Goal: Information Seeking & Learning: Learn about a topic

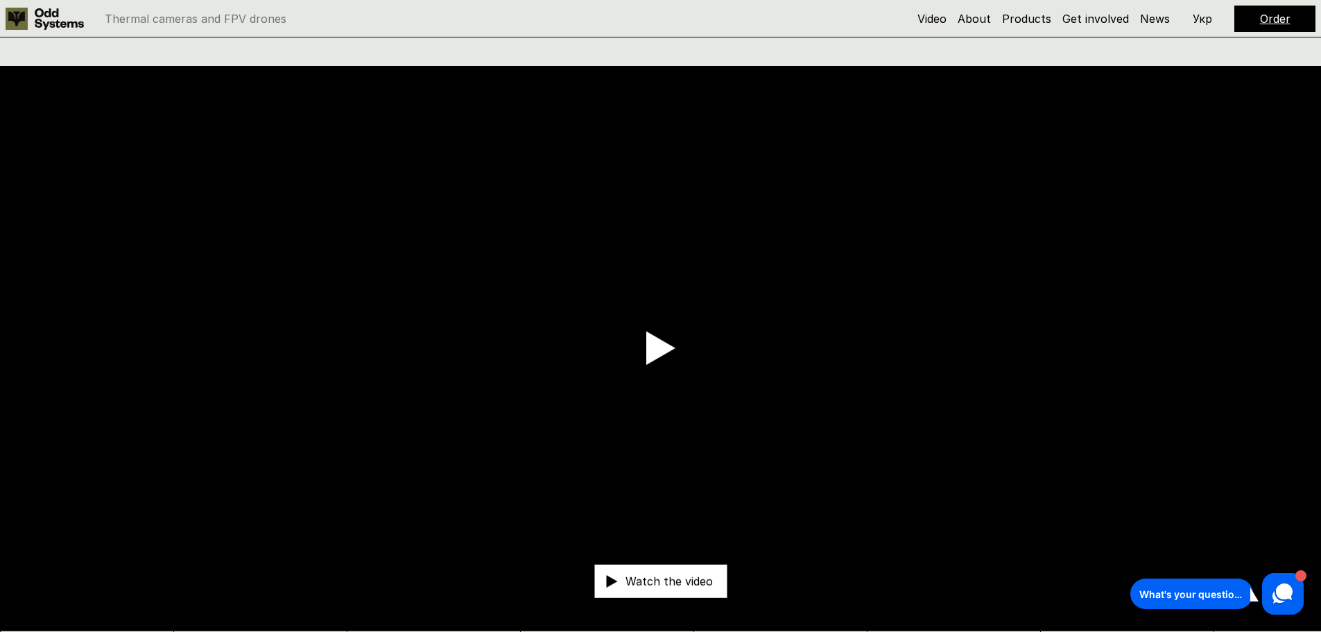
scroll to position [69, 0]
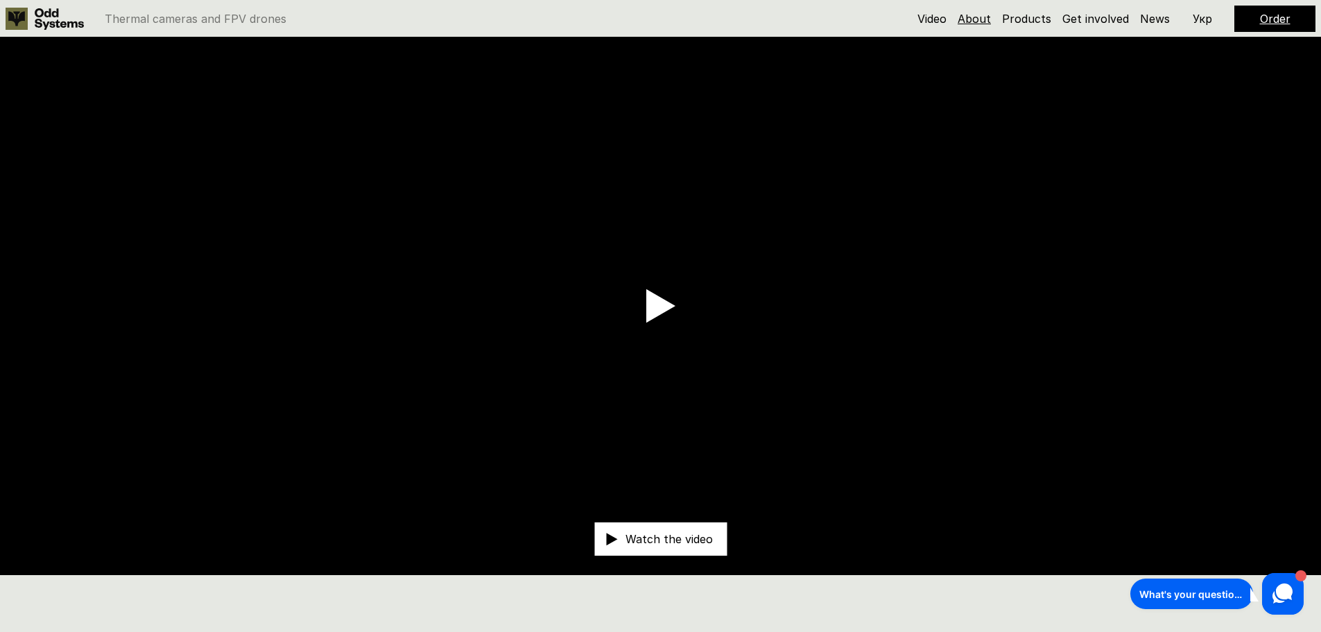
click at [973, 20] on link "About" at bounding box center [974, 19] width 33 height 14
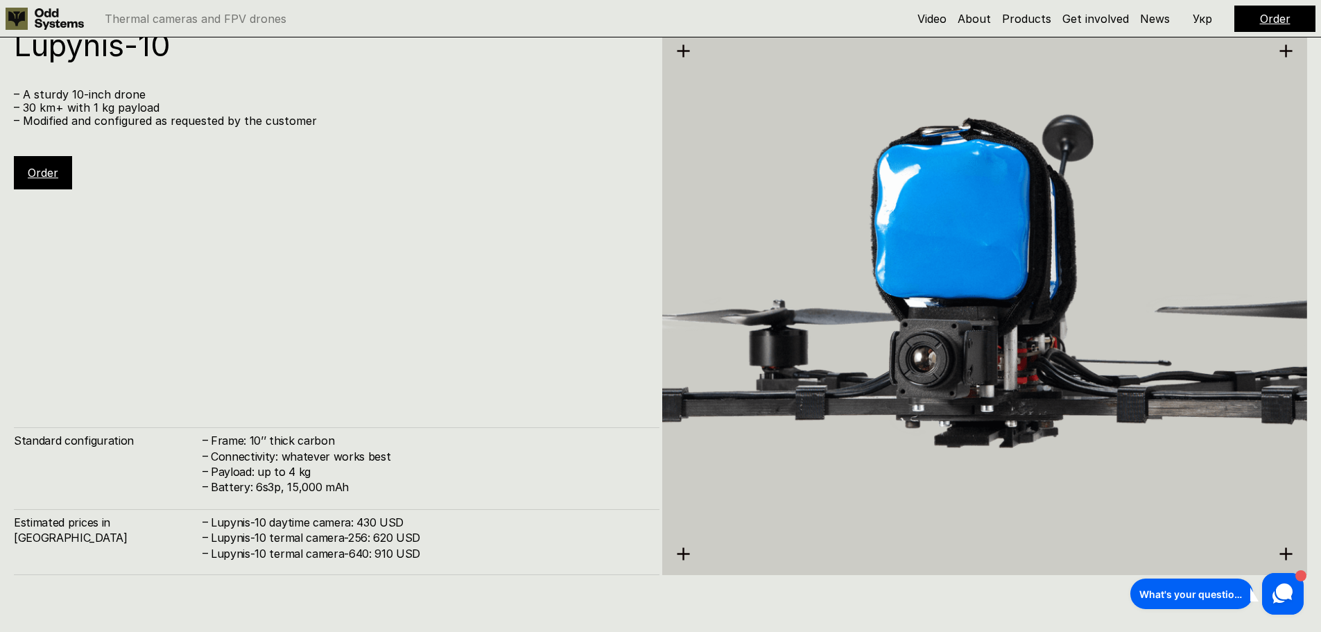
scroll to position [5706, 0]
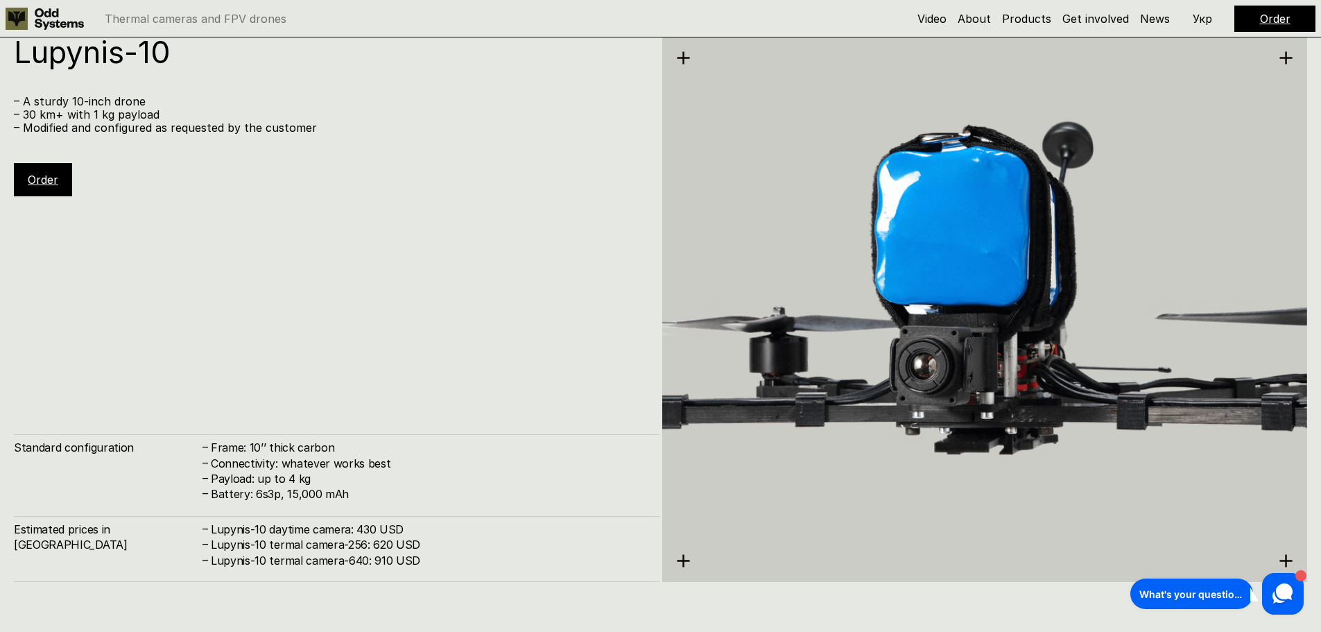
drag, startPoint x: 573, startPoint y: 479, endPoint x: 463, endPoint y: 397, distance: 137.7
click at [463, 397] on div "Lupynis-10 – A sturdy 10-inch drone – 30 km+ with 1 kg payload – Modified and c…" at bounding box center [337, 309] width 646 height 545
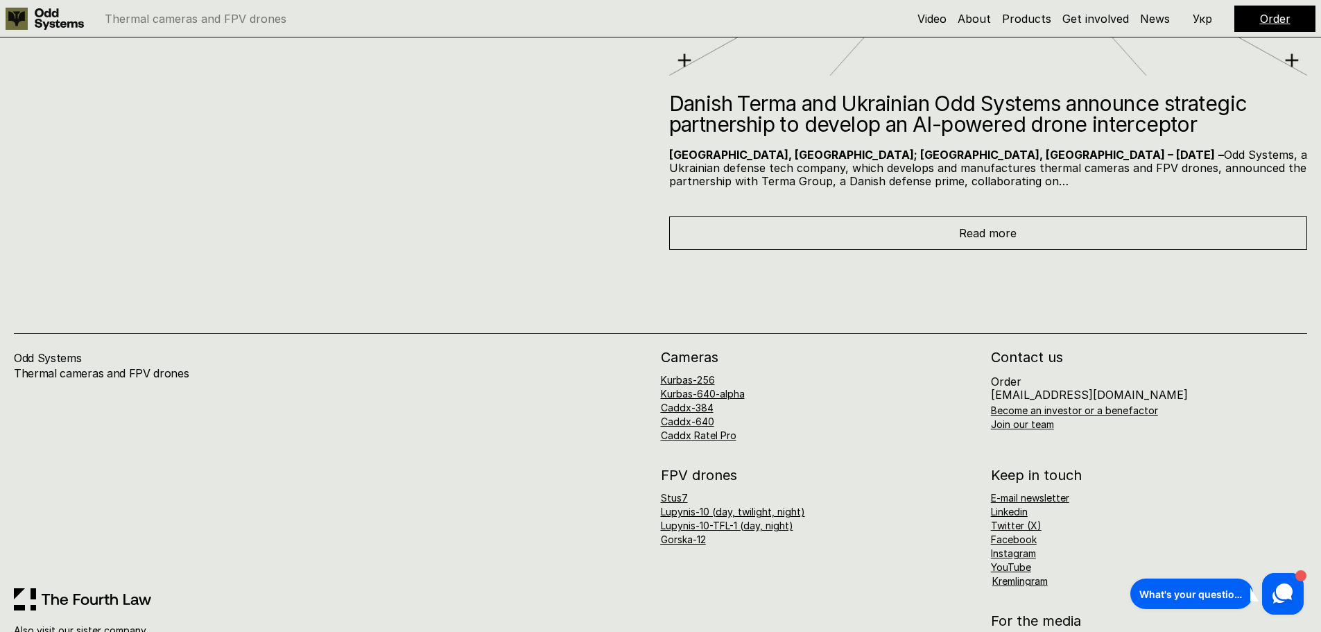
scroll to position [8816, 0]
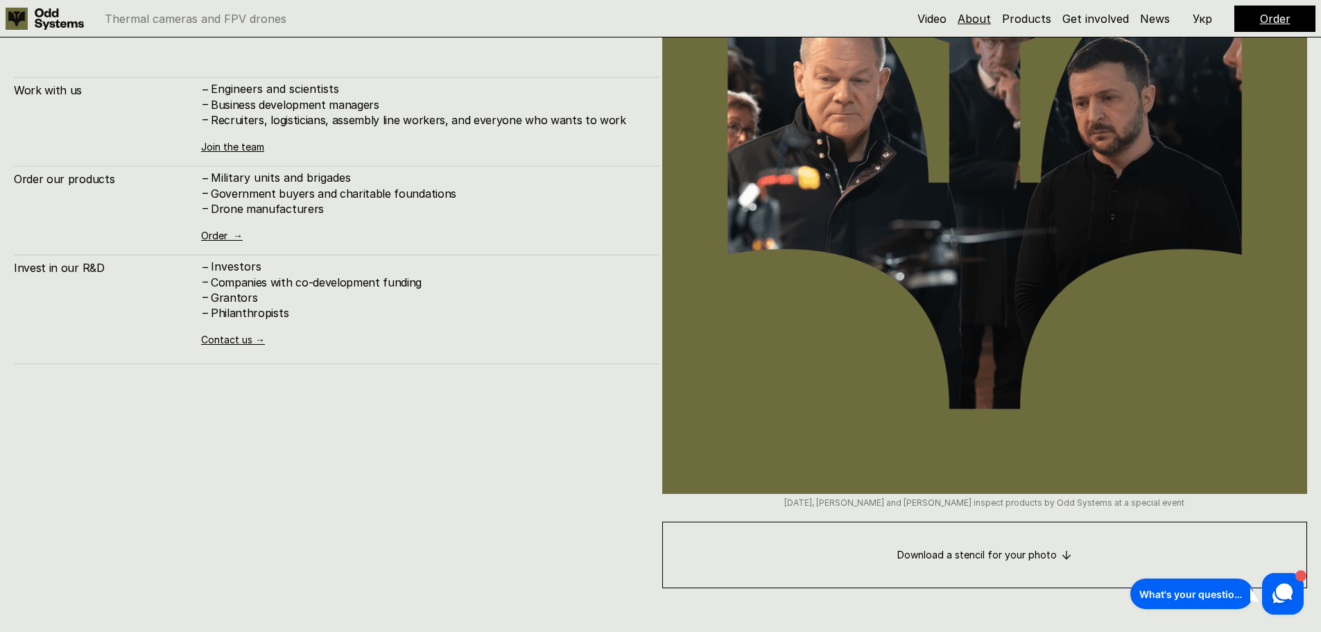
click at [979, 20] on link "About" at bounding box center [974, 19] width 33 height 14
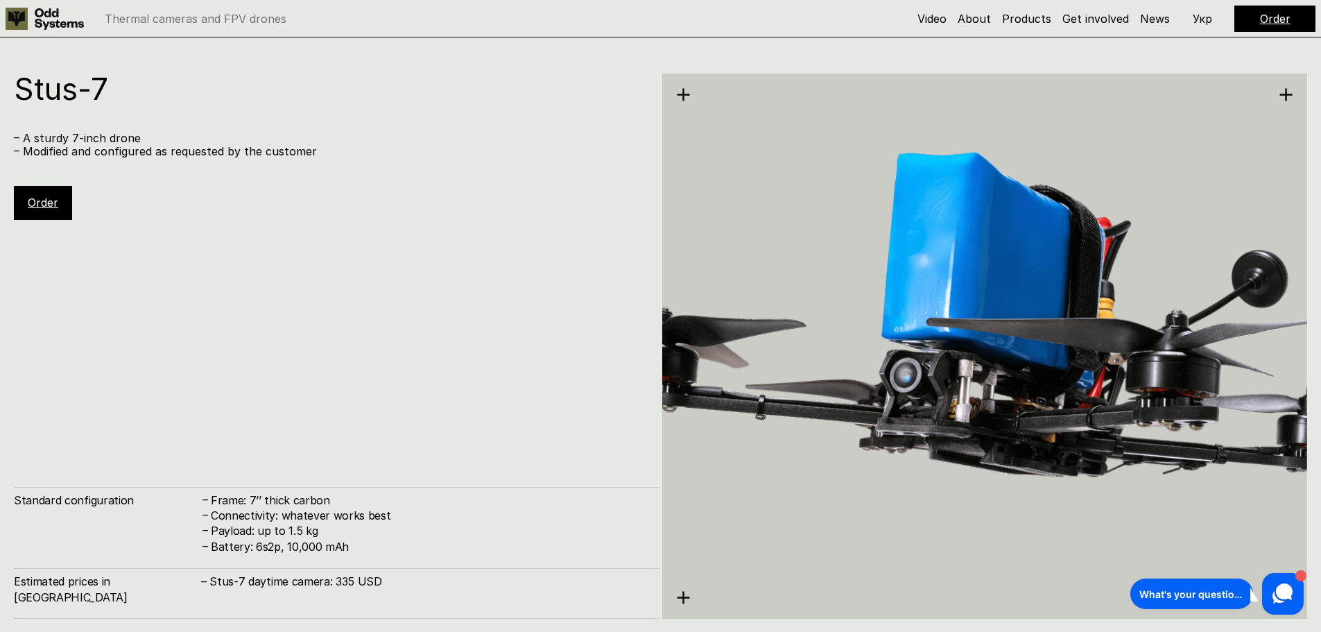
scroll to position [5082, 0]
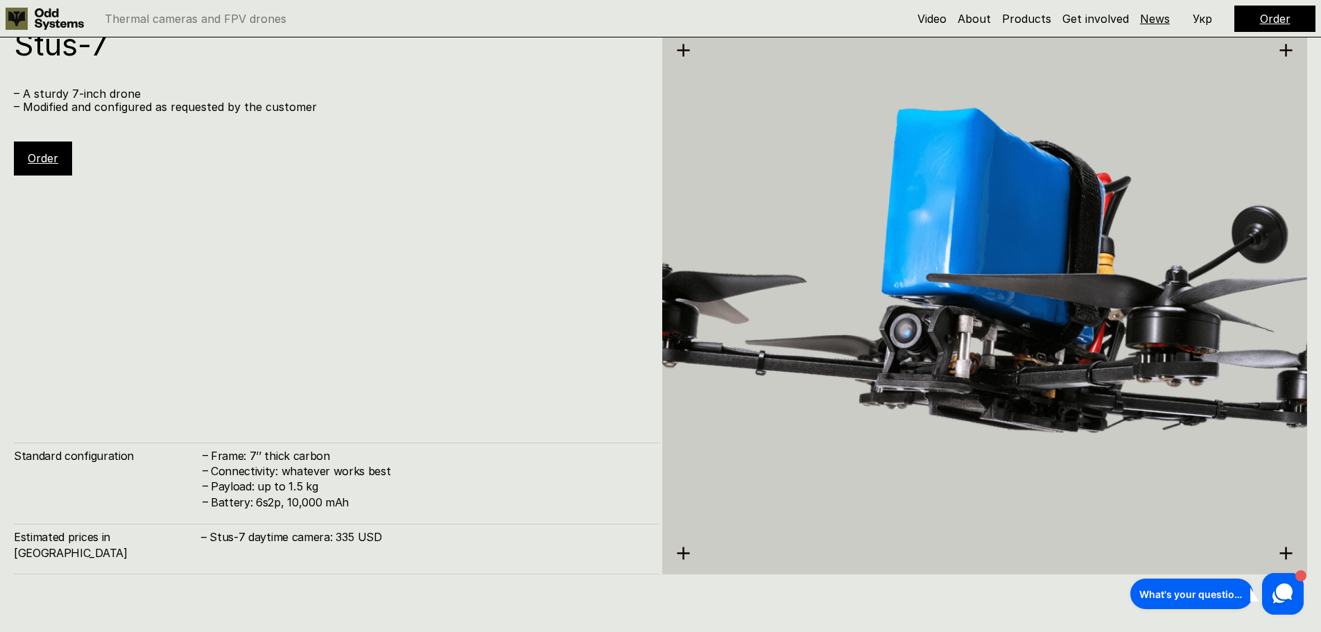
click at [1156, 24] on link "News" at bounding box center [1155, 19] width 30 height 14
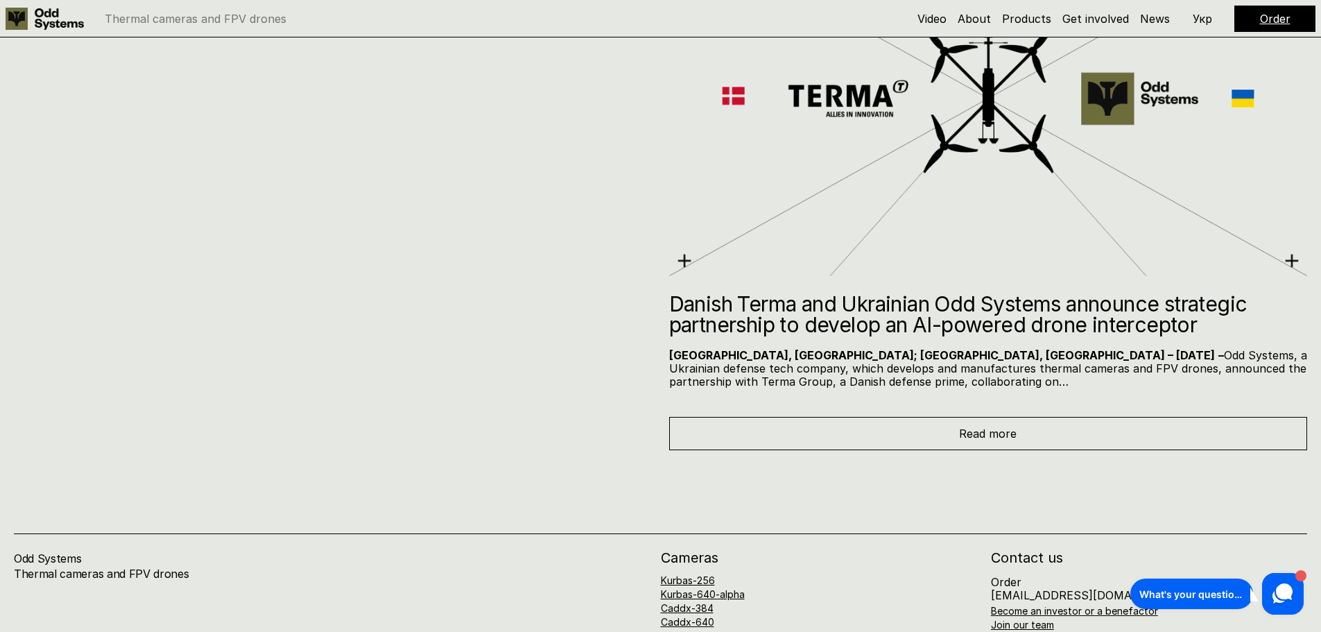
scroll to position [8558, 0]
click at [906, 445] on div "Read more" at bounding box center [988, 432] width 639 height 33
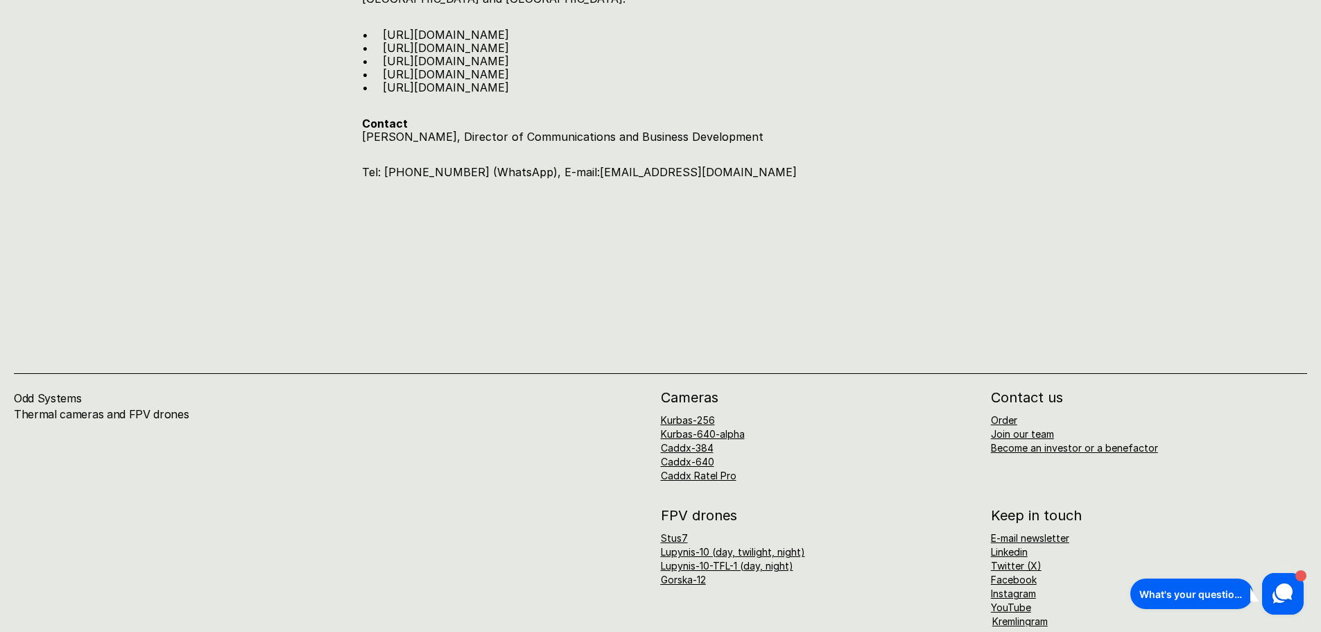
scroll to position [2562, 0]
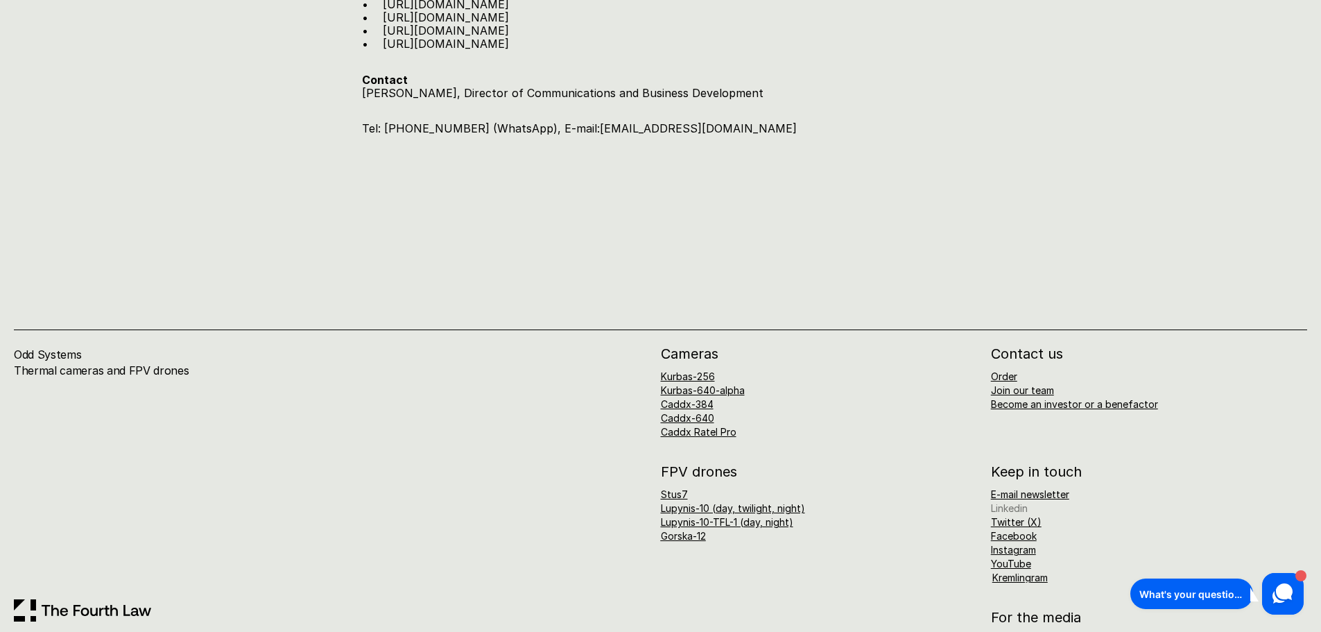
click at [1008, 502] on link "Linkedin" at bounding box center [1009, 508] width 37 height 12
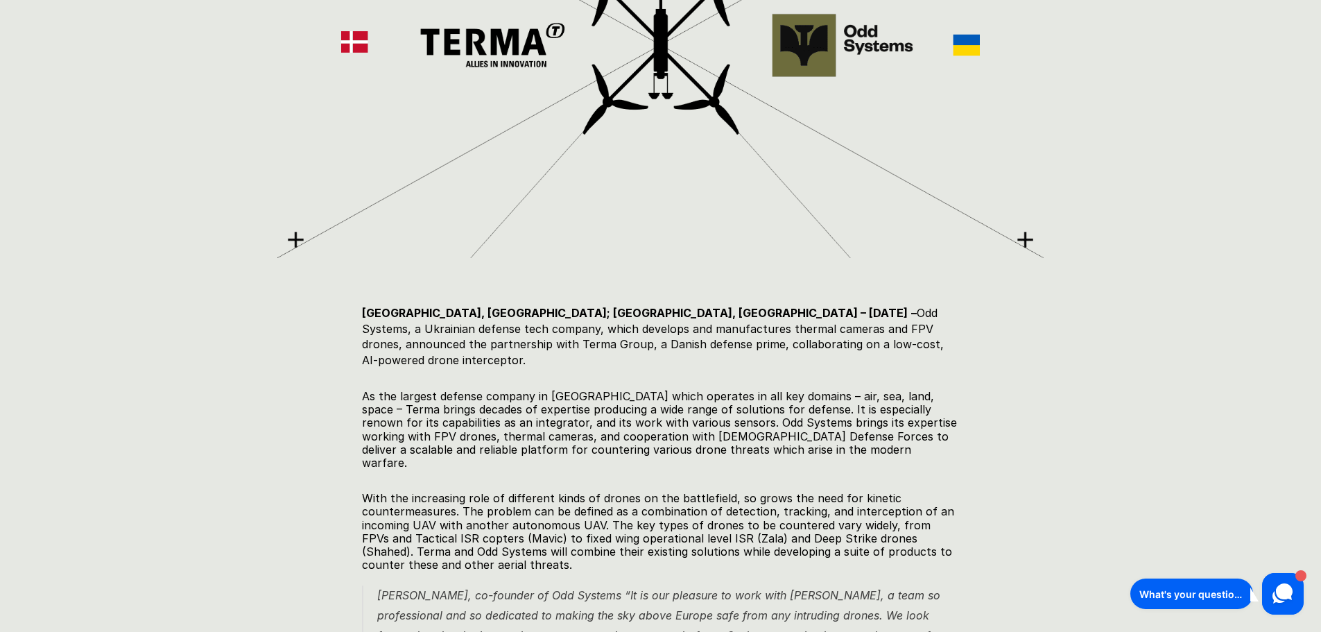
scroll to position [0, 0]
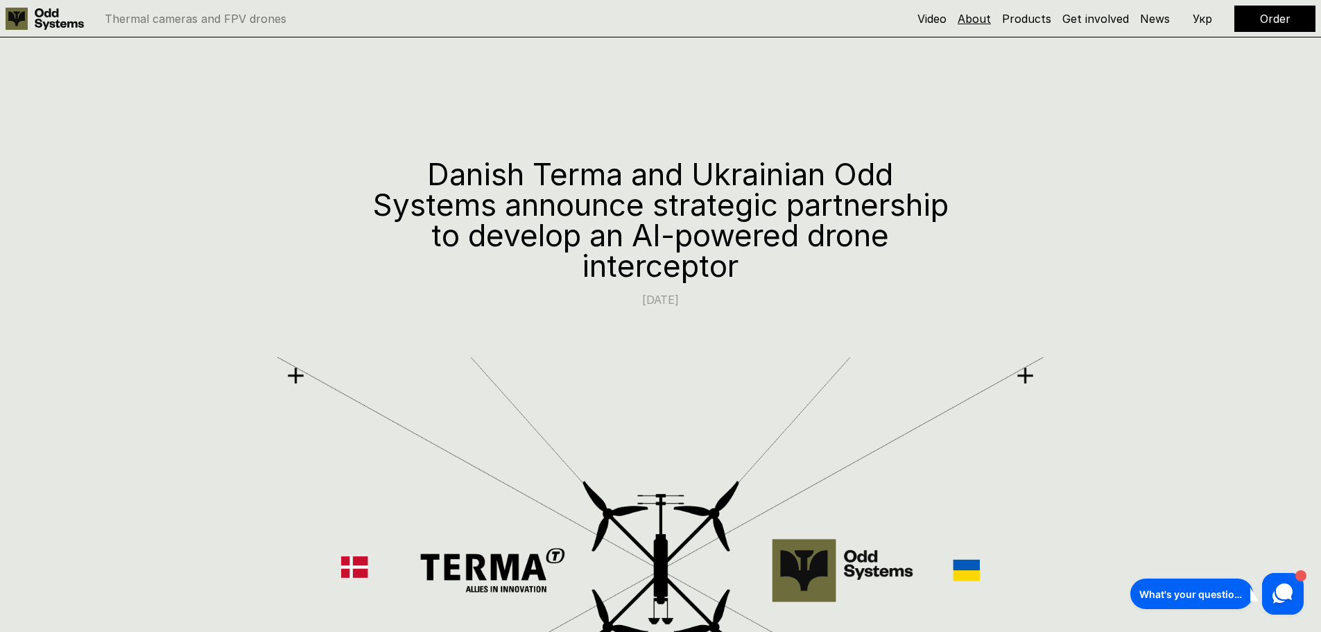
click at [976, 15] on link "About" at bounding box center [974, 19] width 33 height 14
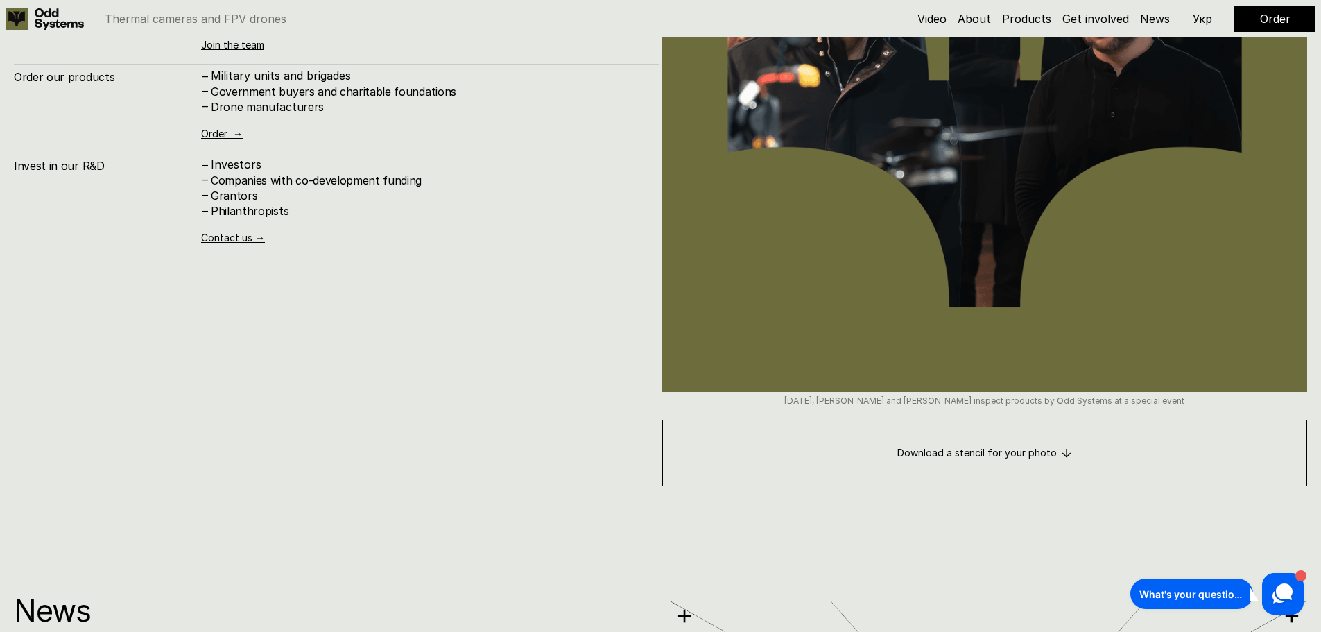
scroll to position [7879, 0]
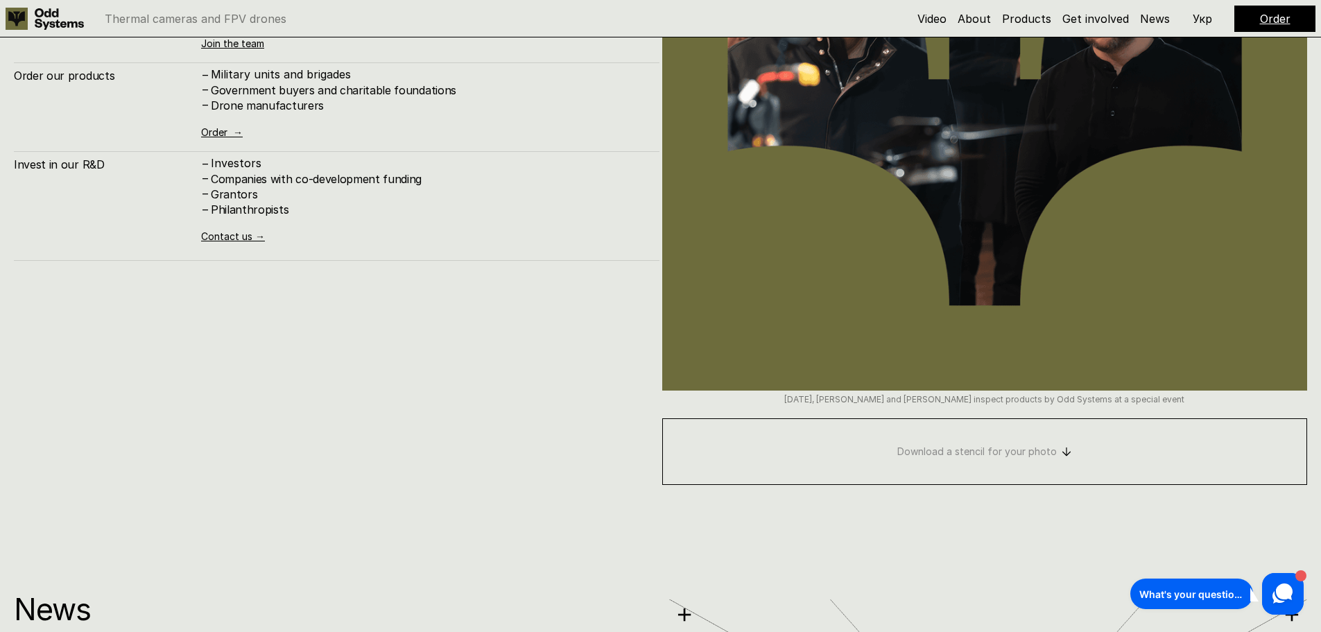
click at [990, 449] on link "Download a stencil for your photo" at bounding box center [985, 451] width 646 height 67
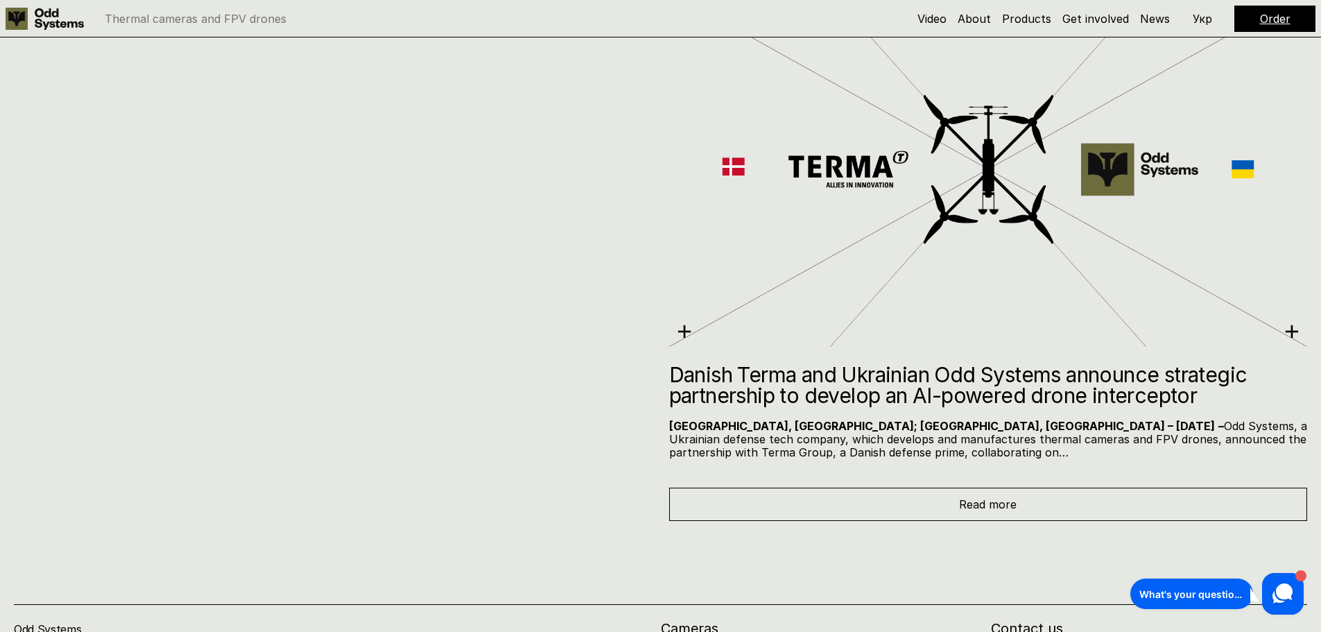
scroll to position [8469, 0]
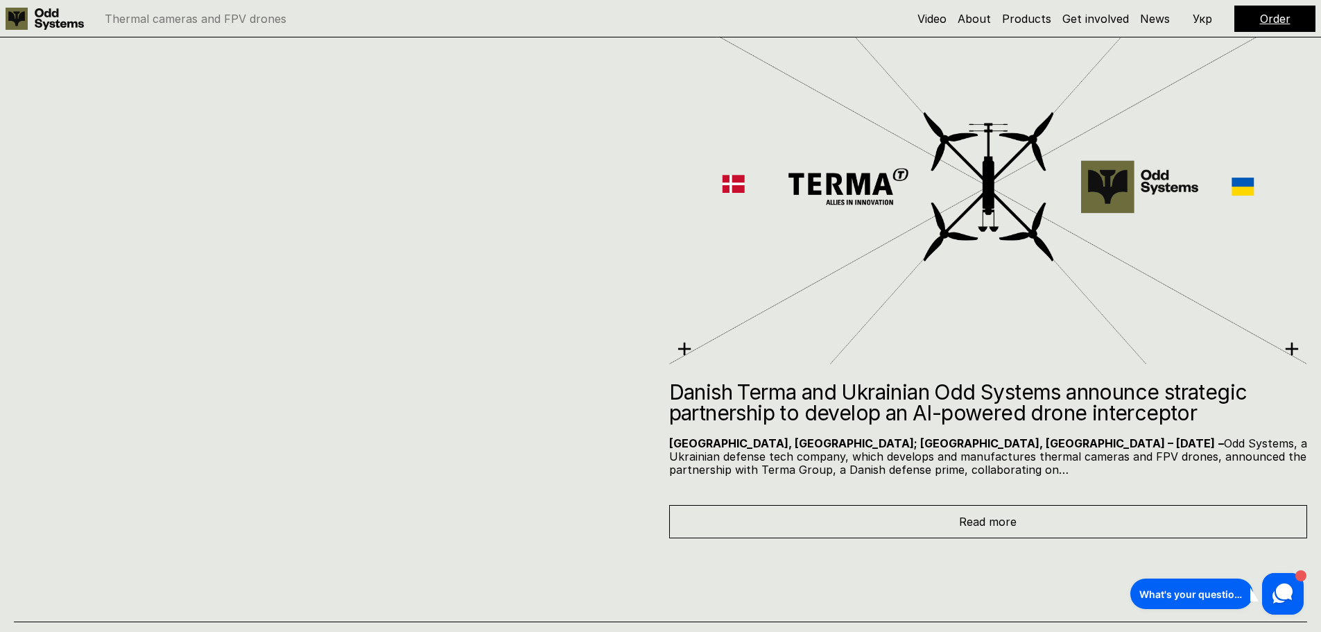
click at [836, 516] on div "Read more" at bounding box center [988, 521] width 639 height 33
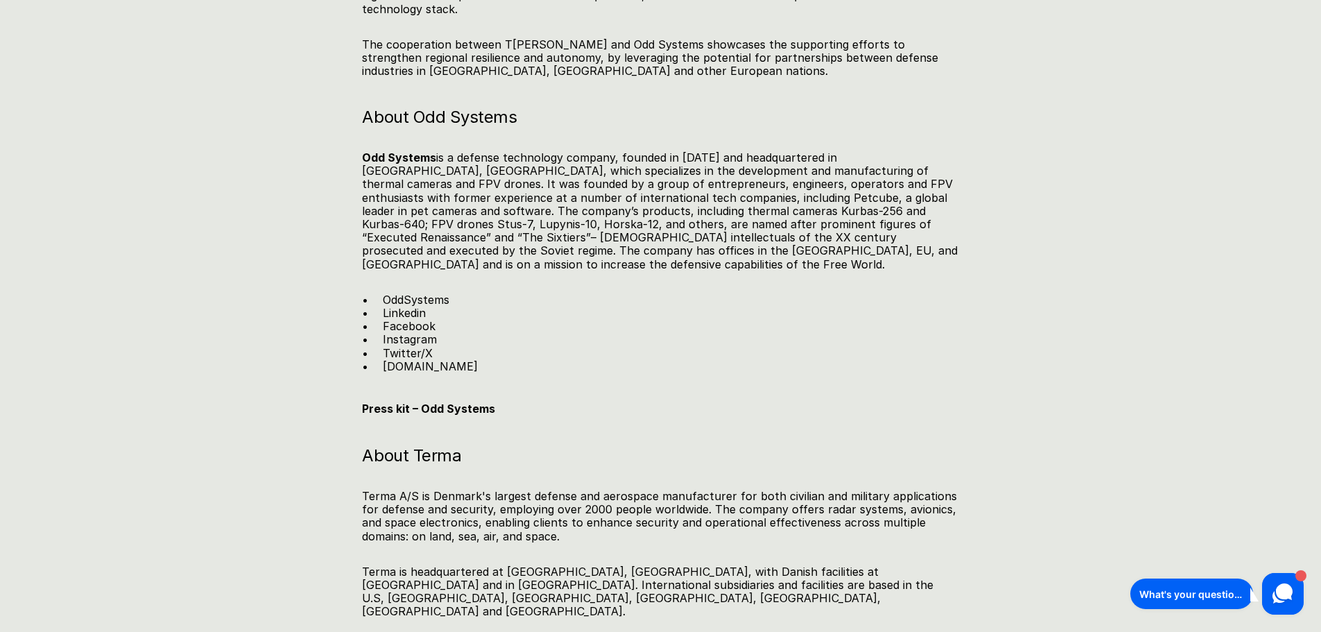
scroll to position [1942, 0]
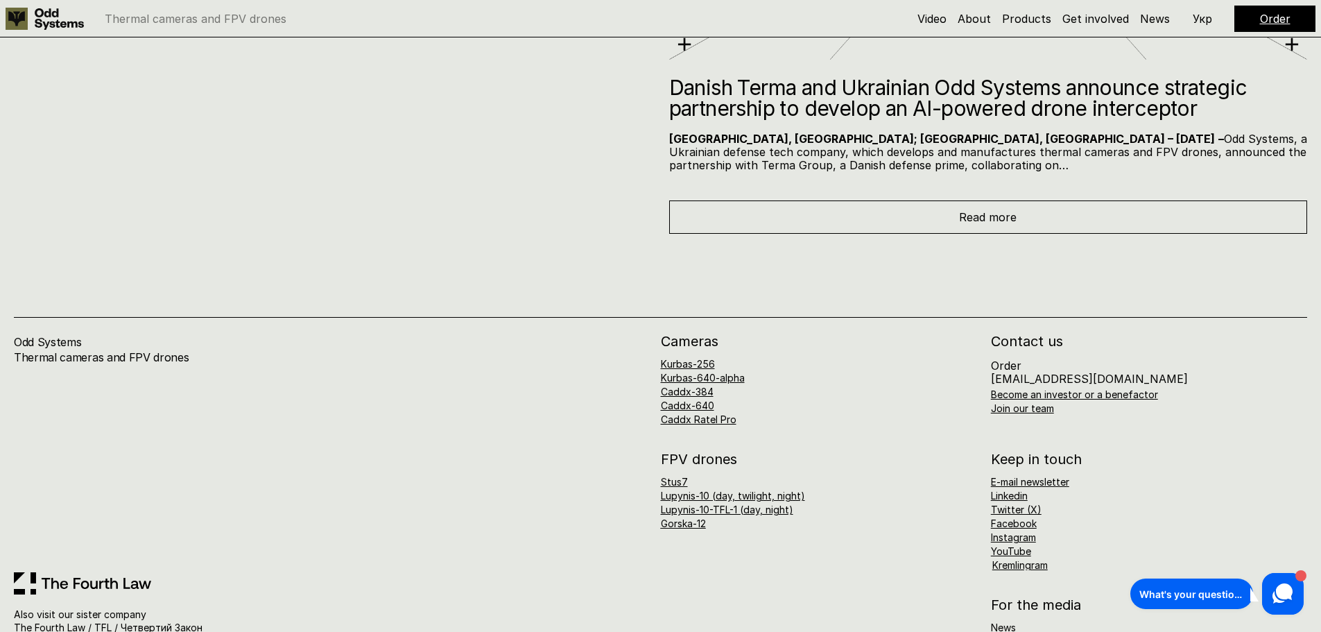
scroll to position [8784, 0]
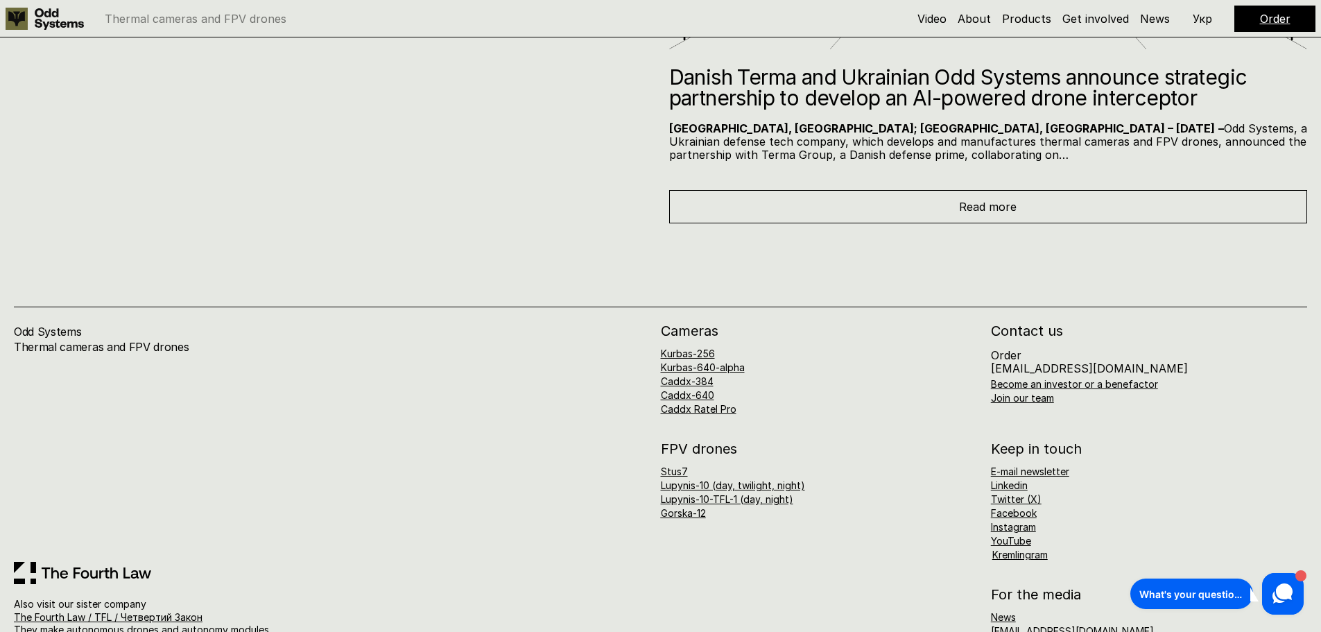
drag, startPoint x: 1327, startPoint y: 123, endPoint x: 173, endPoint y: 17, distance: 1158.7
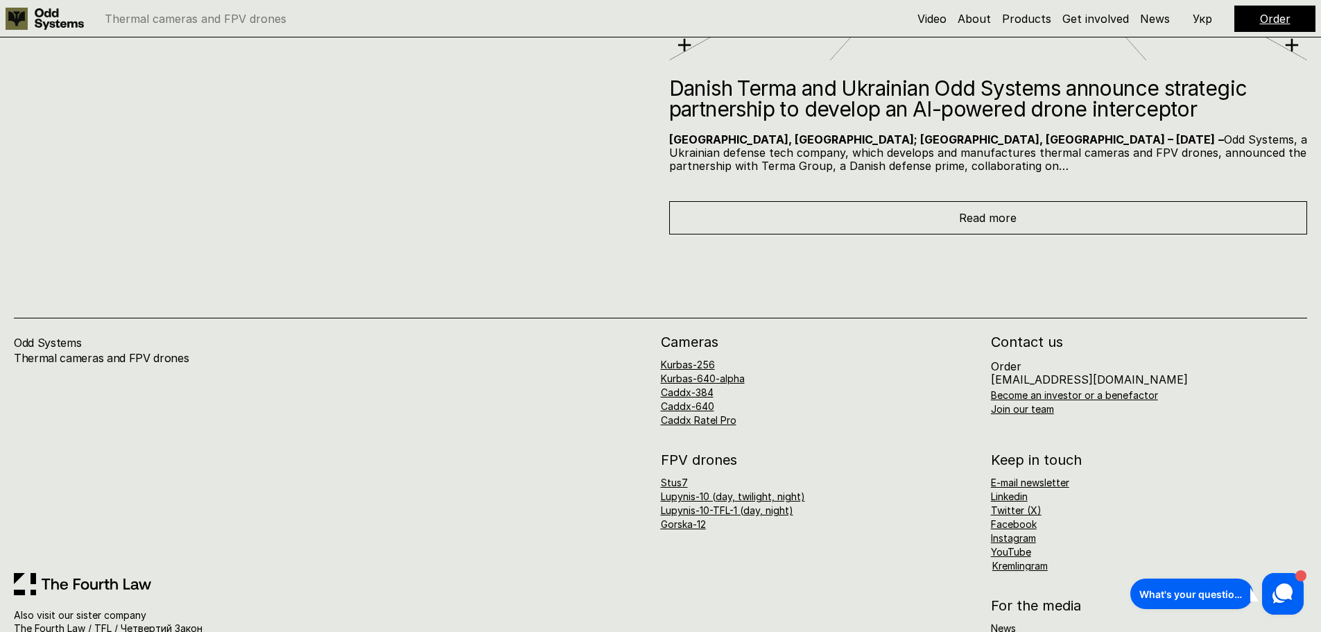
scroll to position [8677, 0]
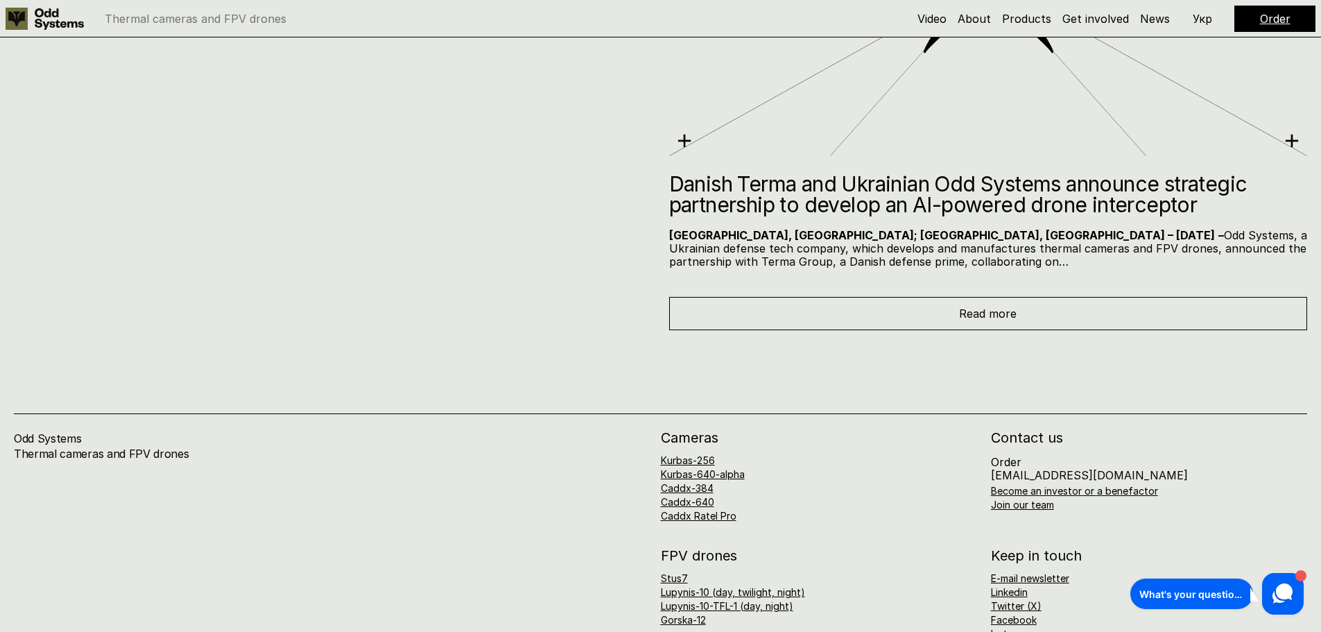
click at [807, 322] on div "Read more" at bounding box center [988, 313] width 639 height 33
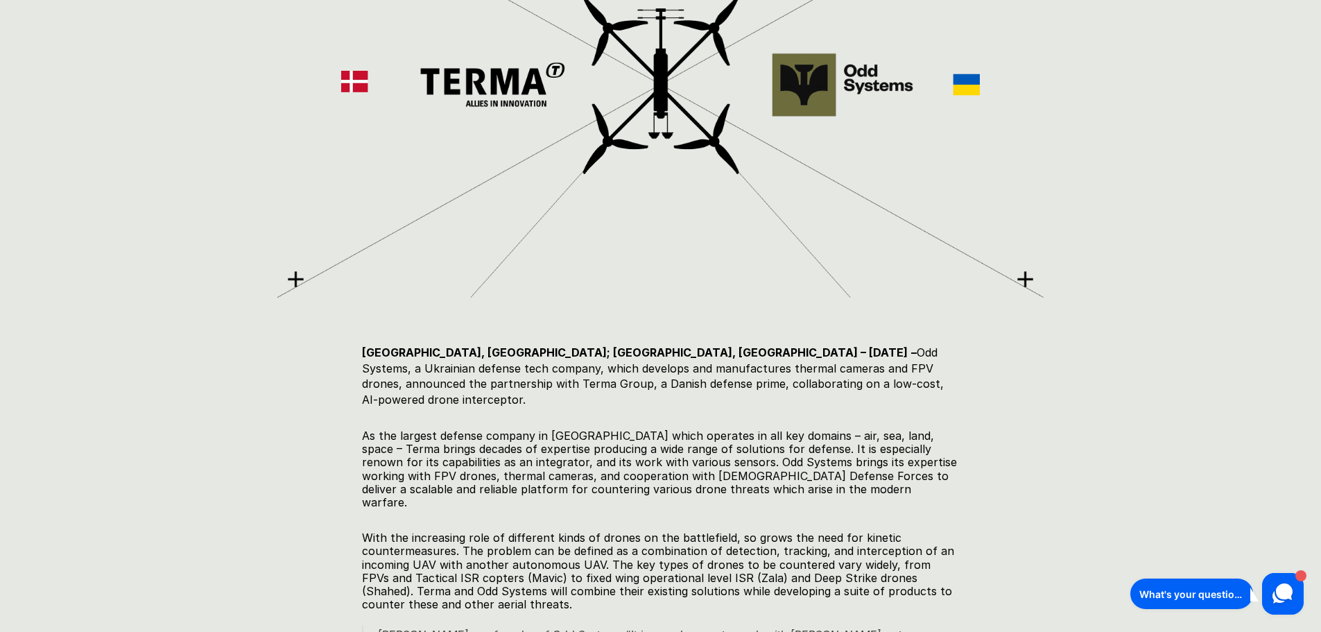
scroll to position [555, 0]
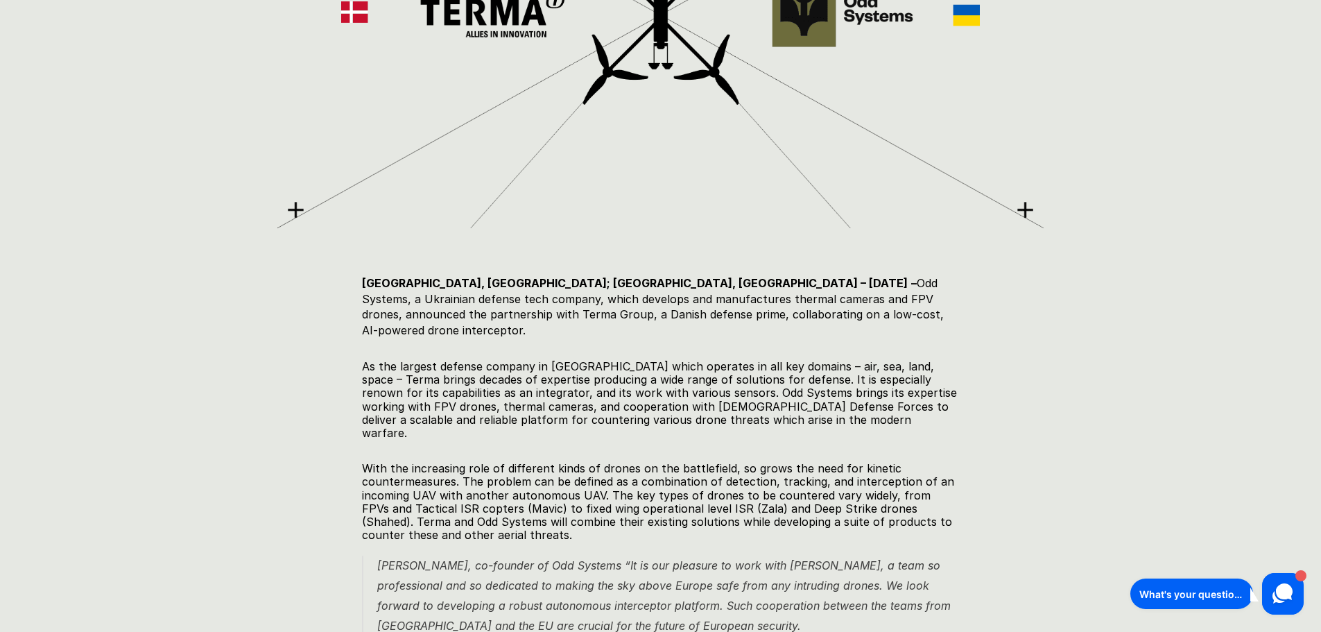
scroll to position [644, 0]
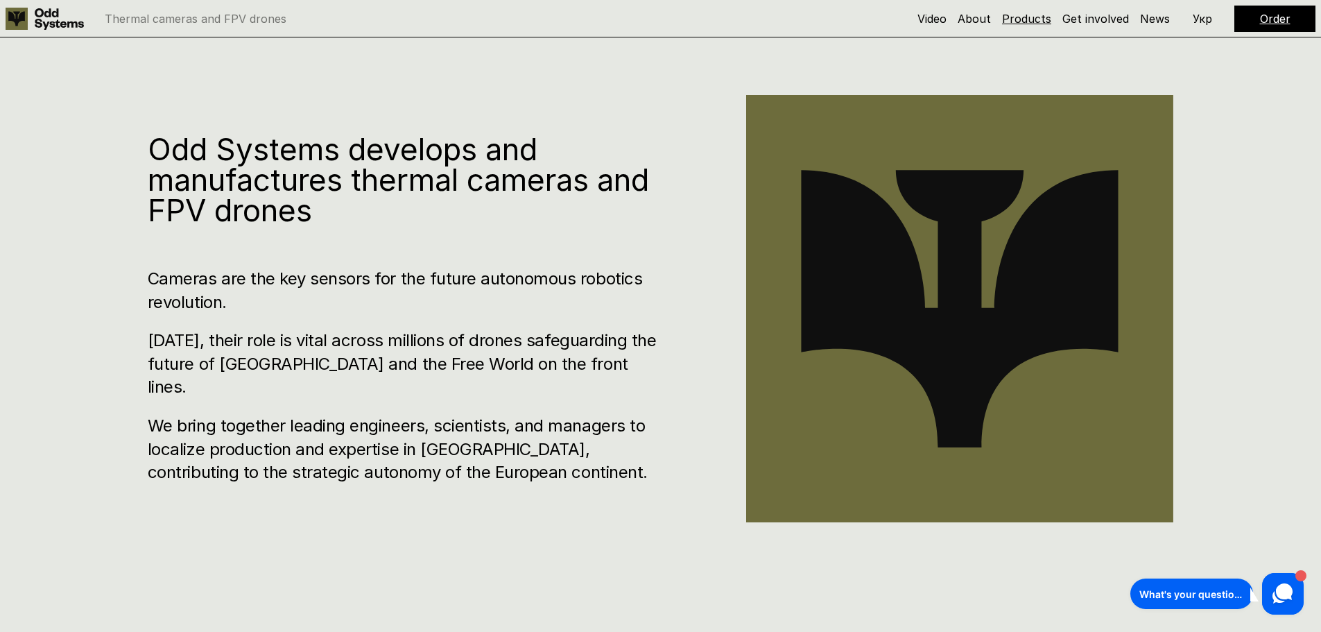
click at [1021, 17] on link "Products" at bounding box center [1026, 19] width 49 height 14
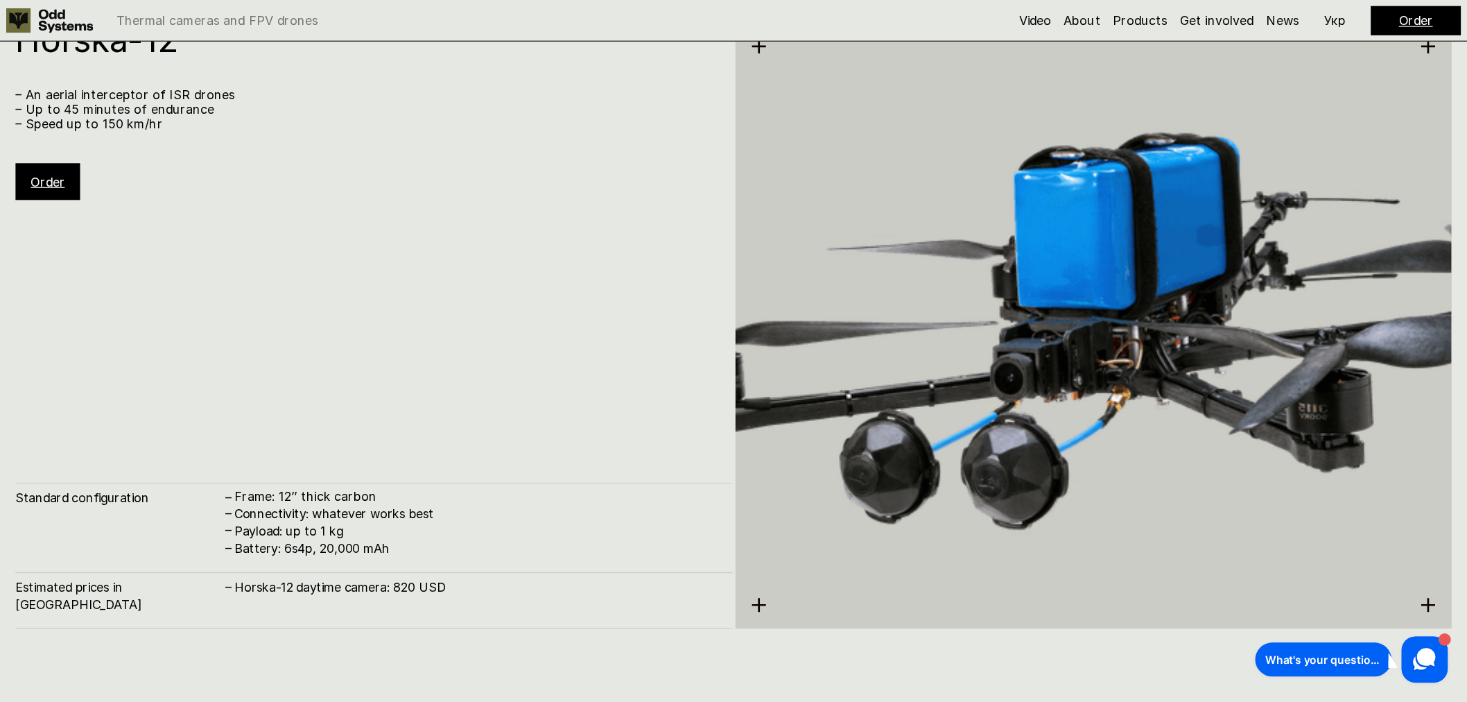
scroll to position [6962, 0]
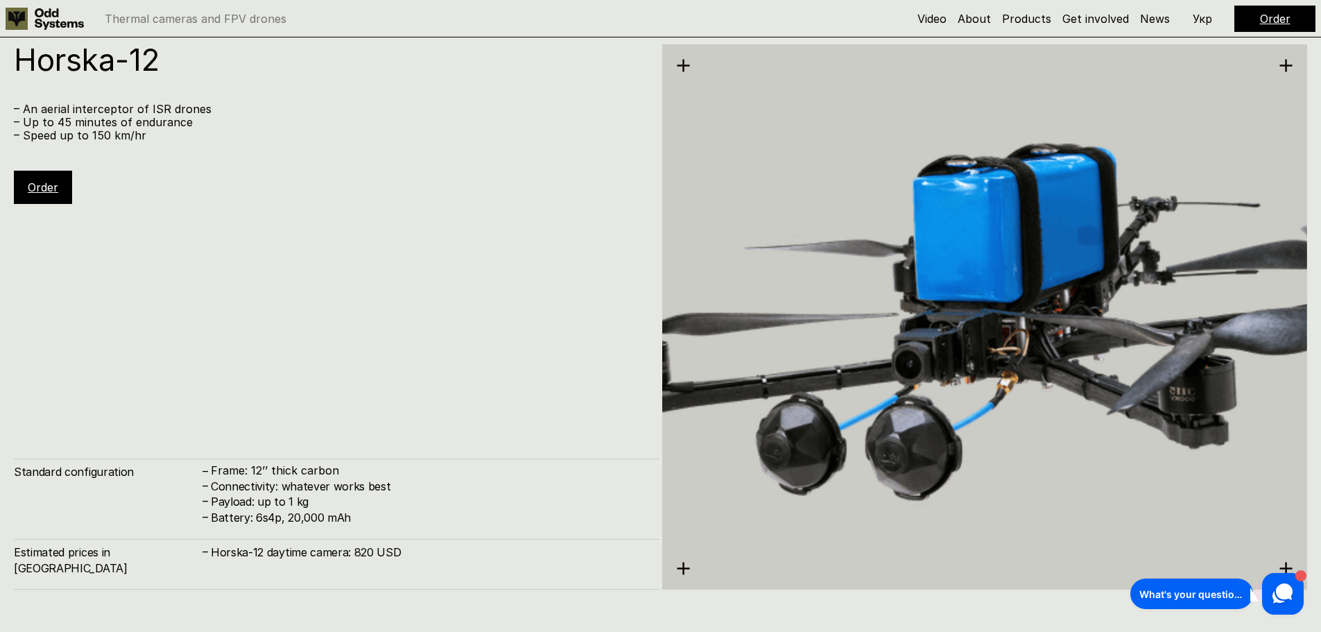
click at [684, 573] on use at bounding box center [683, 568] width 12 height 12
click at [684, 568] on use at bounding box center [683, 568] width 12 height 12
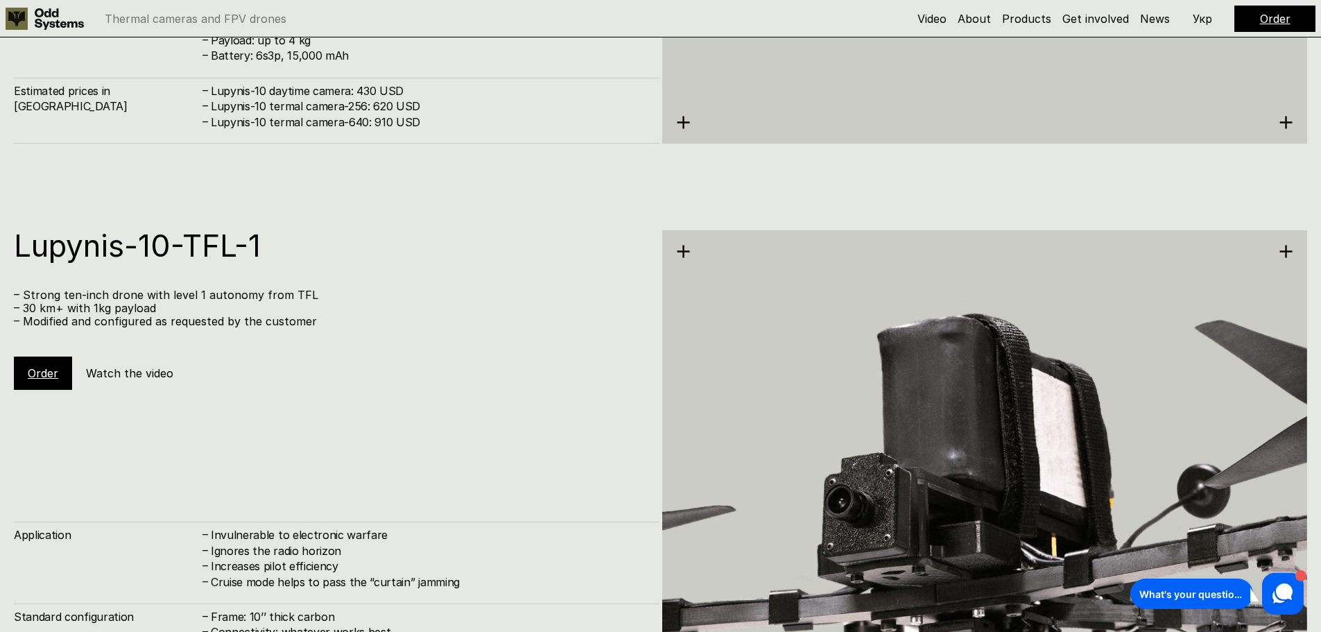
scroll to position [6169, 0]
